Goal: Communication & Community: Answer question/provide support

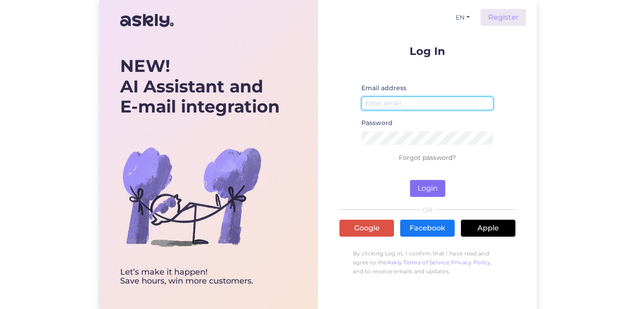
type input "[EMAIL_ADDRESS][DOMAIN_NAME]"
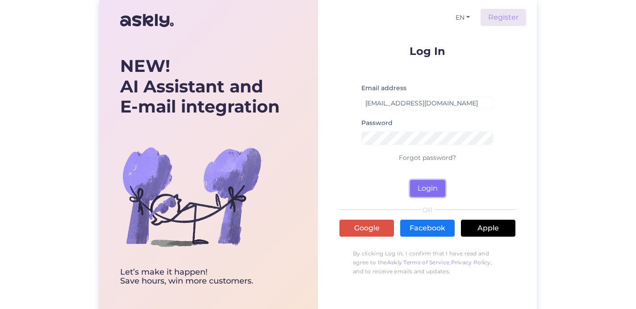
click at [427, 192] on button "Login" at bounding box center [427, 188] width 35 height 17
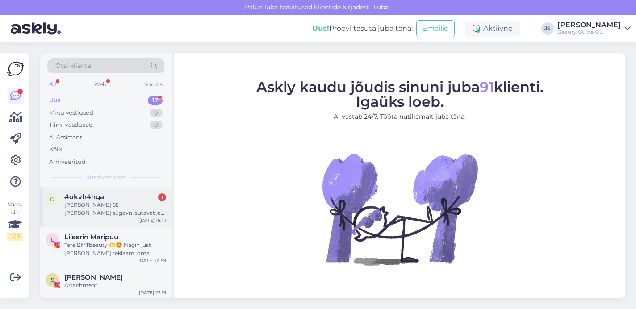
click at [112, 206] on div "[PERSON_NAME] 65 [PERSON_NAME] sügavniisutavat ja pinguldavat näokreemi" at bounding box center [115, 209] width 102 height 16
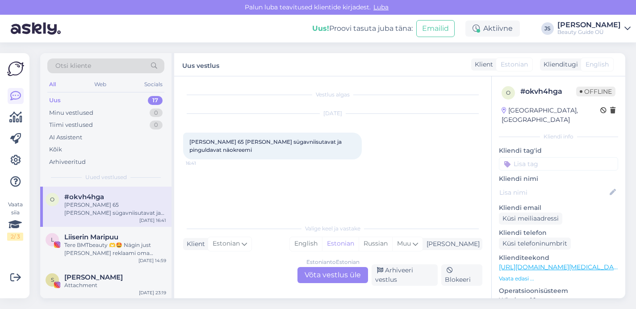
click at [327, 276] on div "Estonian to Estonian Võta vestlus üle" at bounding box center [333, 275] width 71 height 16
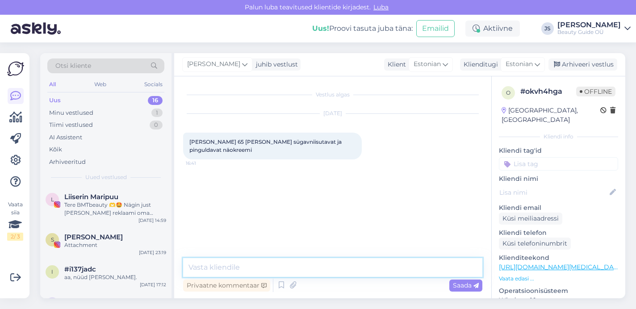
click at [227, 267] on textarea at bounding box center [332, 267] width 299 height 19
paste textarea "852579734"
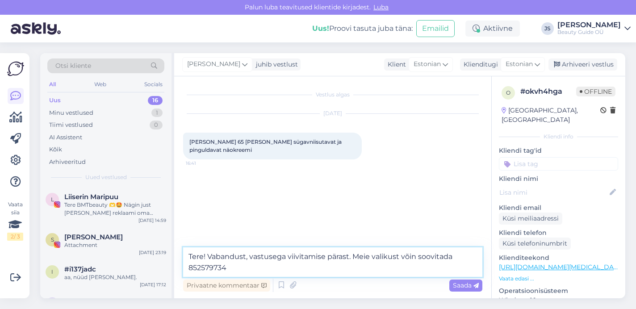
drag, startPoint x: 226, startPoint y: 269, endPoint x: 182, endPoint y: 267, distance: 44.3
click at [182, 267] on div "Vestlus algas [DATE] [PERSON_NAME] 65 [PERSON_NAME] sügavniisutavat ja pingulda…" at bounding box center [332, 187] width 317 height 222
paste textarea "Kollageeni päeva- ja öökreem (COLLAGEN DAY & NIGHT CREAM)"
paste textarea "[URL][DOMAIN_NAME]"
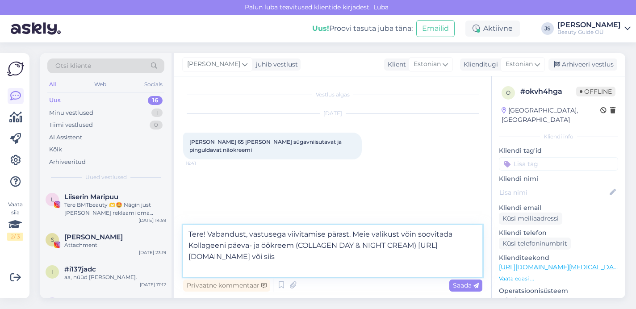
paste textarea "Vananemisvastane päevakreem (SUPREME ANTI-AGE DAY CREAM)"
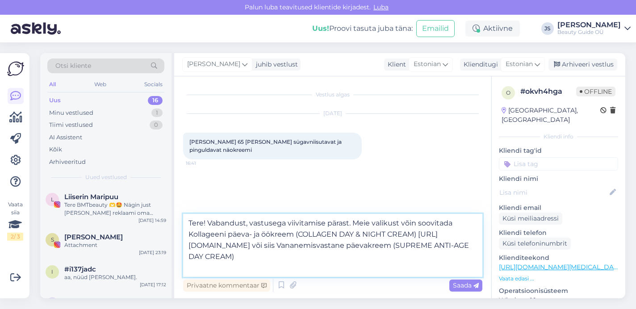
paste textarea "[URL][DOMAIN_NAME]"
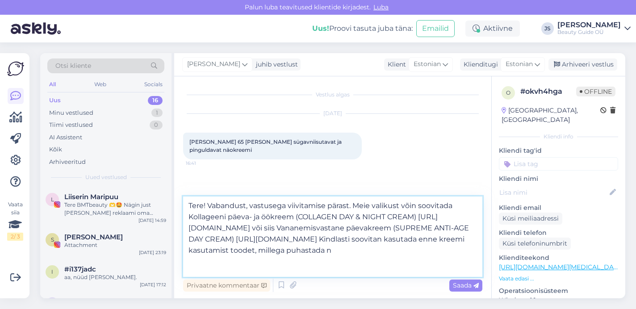
scroll to position [22, 0]
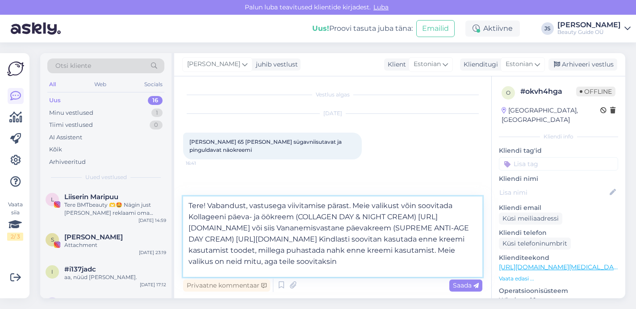
paste textarea "Näopuhastusgeel (CLEANSING FACE GEL)"
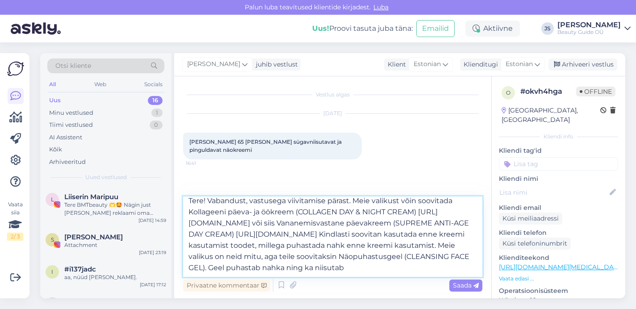
scroll to position [45, 0]
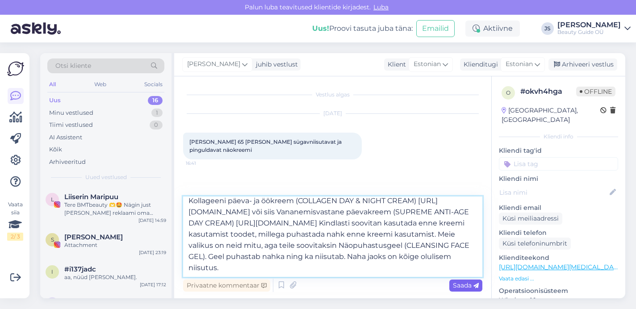
type textarea "Tere! Vabandust, vastusega viivitamise pärast. Meie valikust võin soovitada Kol…"
click at [466, 285] on span "Saada" at bounding box center [466, 285] width 26 height 8
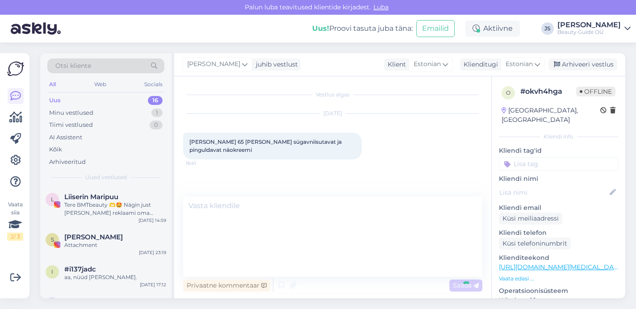
scroll to position [0, 0]
